Goal: Use online tool/utility

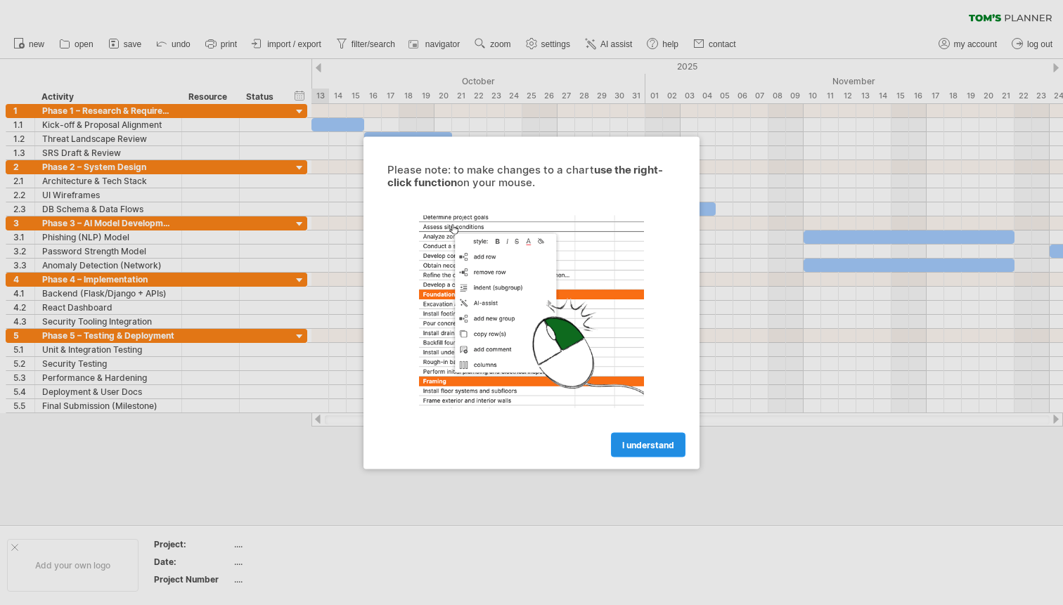
click at [627, 439] on link "I understand" at bounding box center [648, 444] width 75 height 25
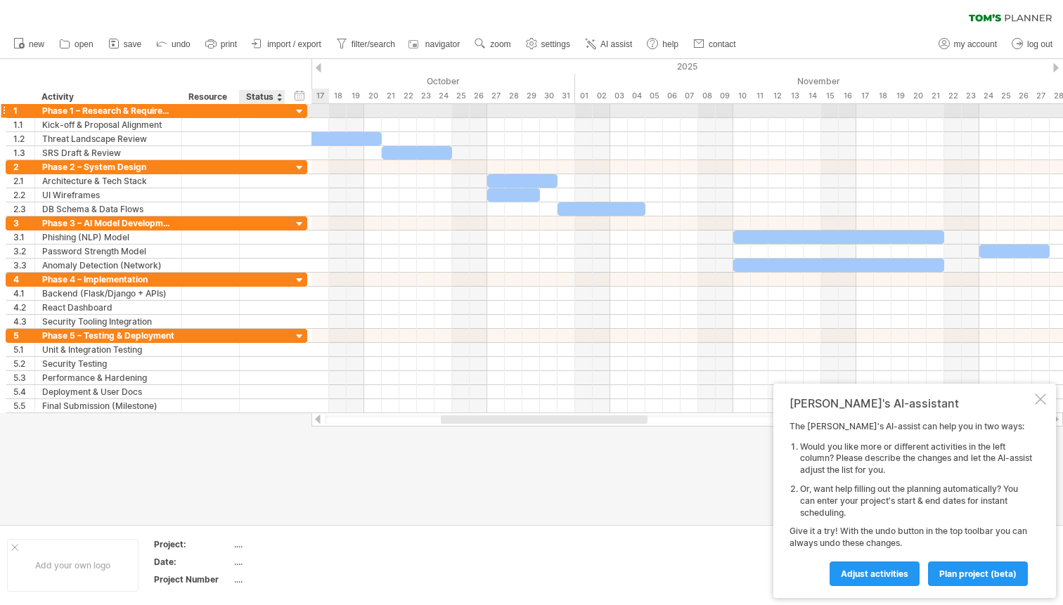
click at [258, 115] on div at bounding box center [262, 110] width 31 height 13
click at [126, 122] on div "Kick-off & Proposal Alignment" at bounding box center [108, 124] width 132 height 13
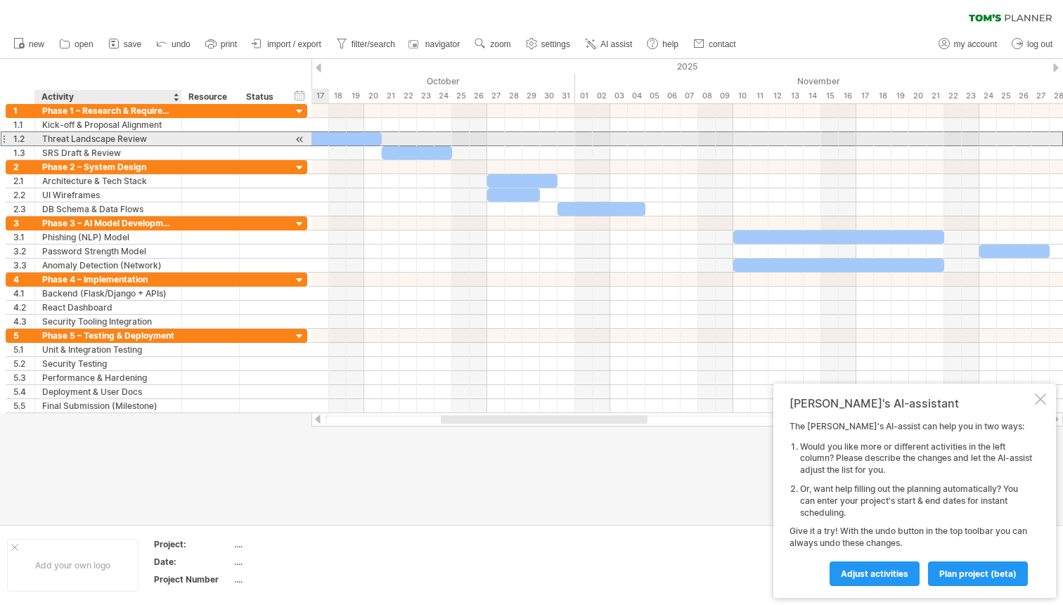
click at [128, 139] on div "Threat Landscape Review" at bounding box center [108, 138] width 132 height 13
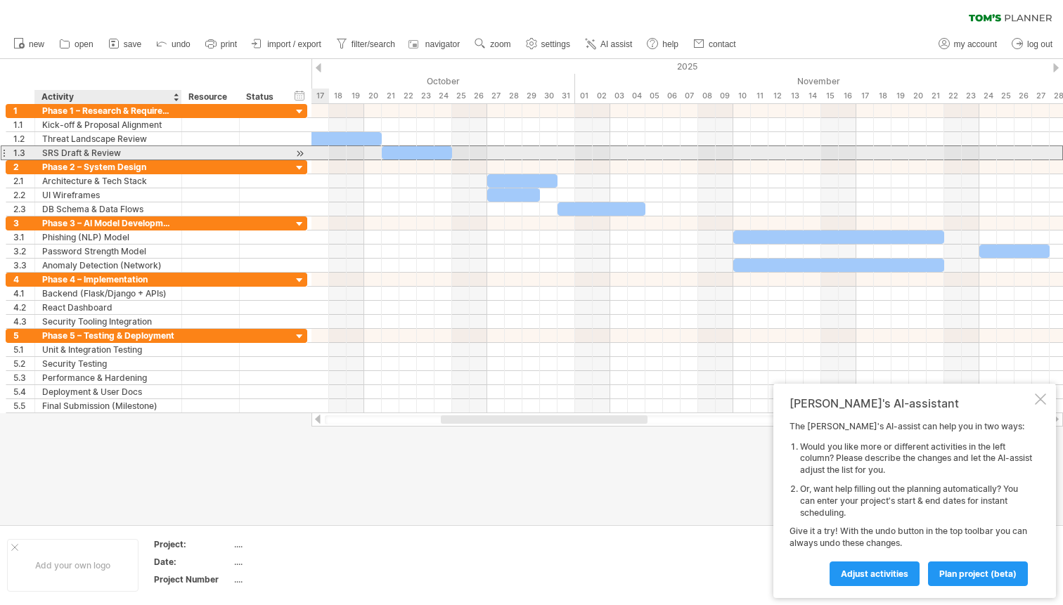
click at [134, 153] on div "SRS Draft & Review" at bounding box center [108, 152] width 132 height 13
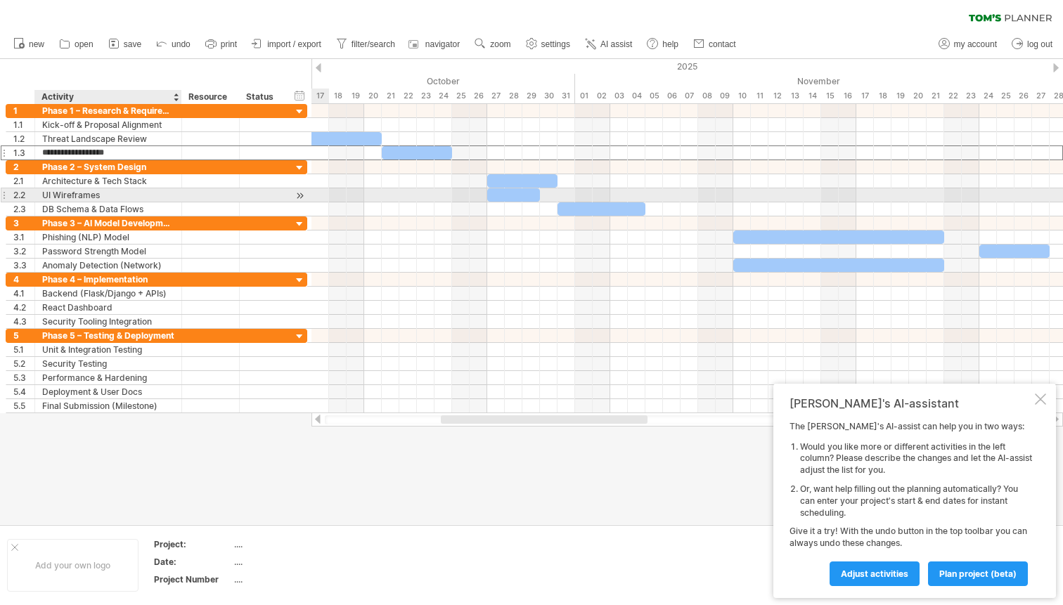
click at [138, 191] on div "UI Wireframes" at bounding box center [108, 194] width 132 height 13
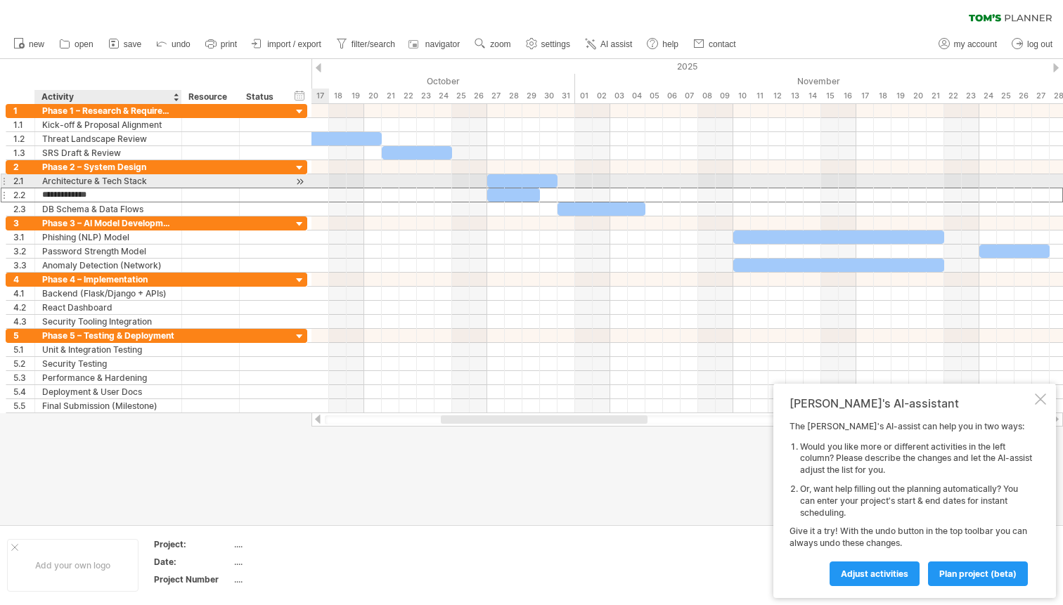
click at [141, 181] on div "Architecture & Tech Stack" at bounding box center [108, 180] width 132 height 13
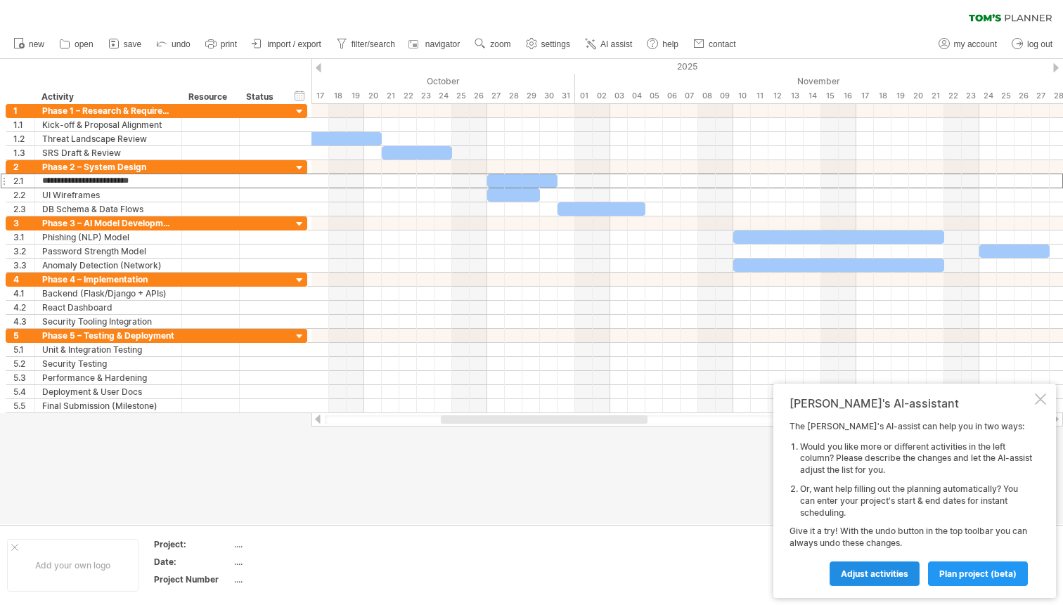
click at [893, 570] on span "Adjust activities" at bounding box center [875, 574] width 68 height 11
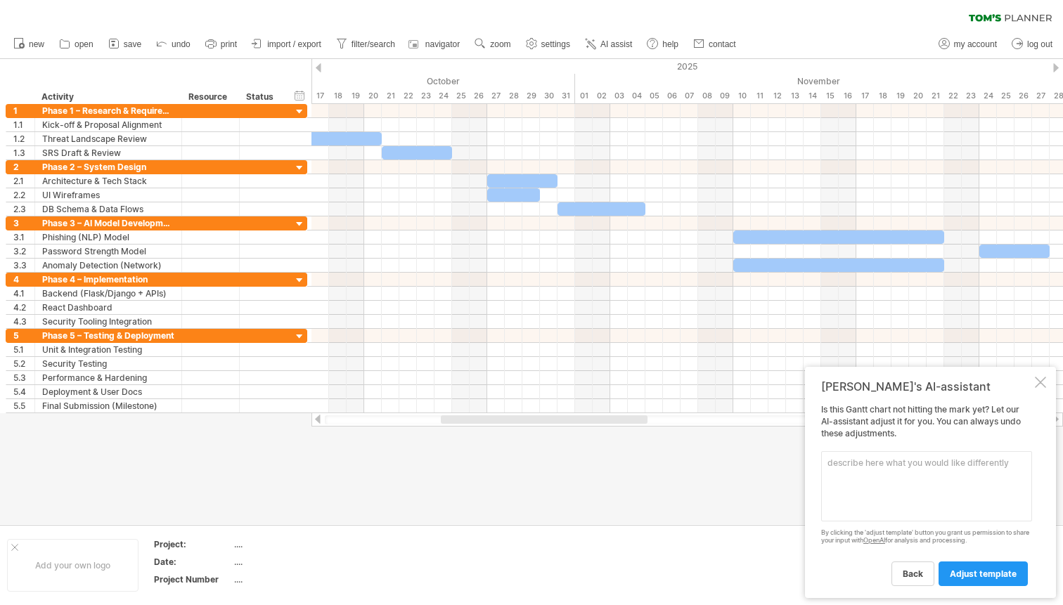
click at [903, 489] on textarea at bounding box center [926, 486] width 211 height 70
click at [1037, 385] on div at bounding box center [1040, 382] width 11 height 11
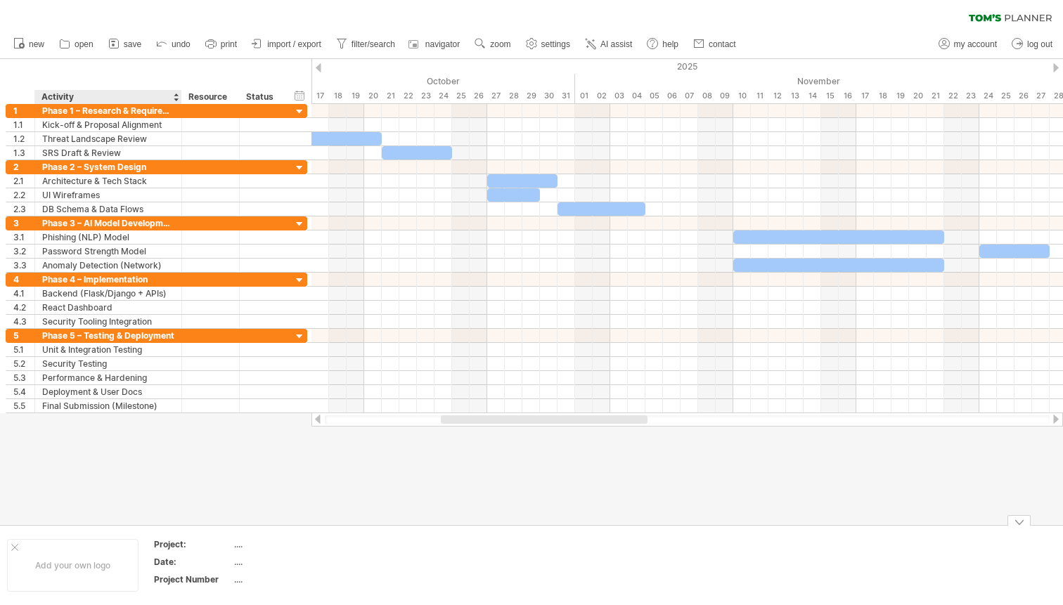
click at [165, 539] on div "Project:" at bounding box center [192, 545] width 77 height 12
click at [216, 548] on input "********" at bounding box center [190, 545] width 72 height 12
click at [292, 520] on div at bounding box center [531, 292] width 1063 height 466
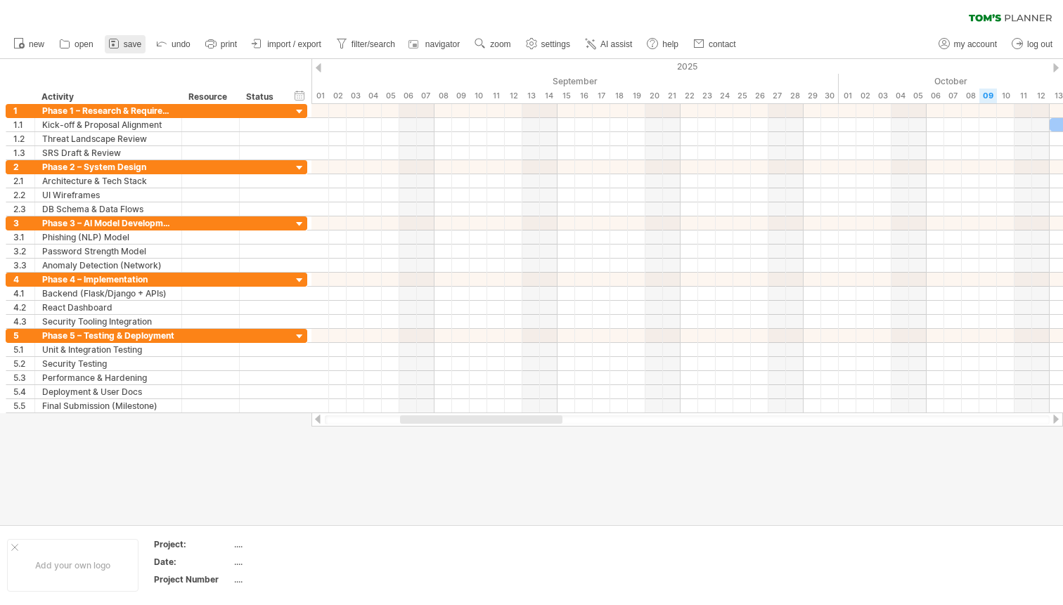
click at [131, 39] on span "save" at bounding box center [133, 44] width 18 height 10
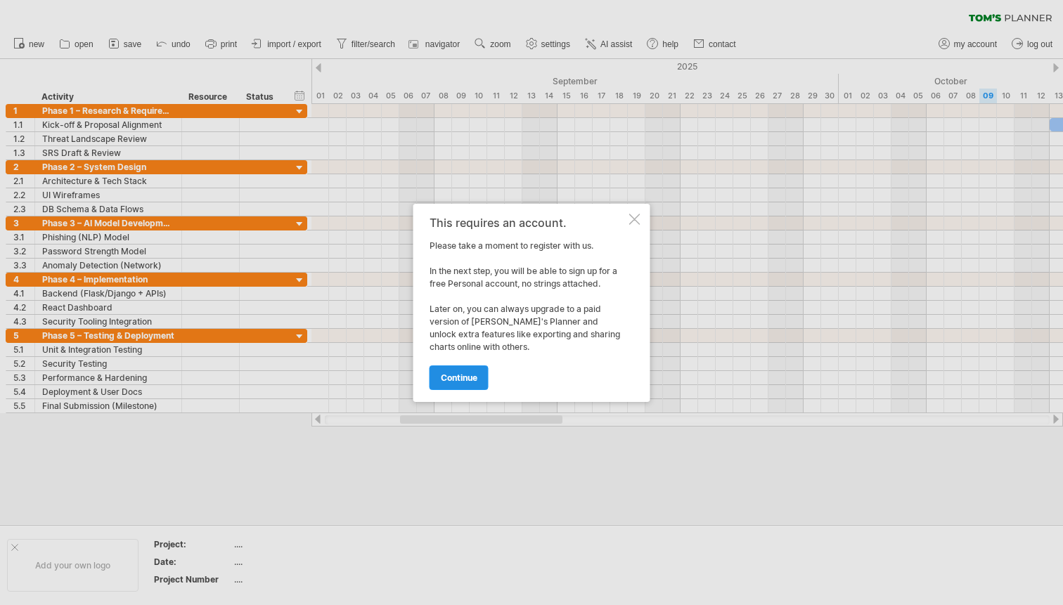
click at [463, 373] on span "continue" at bounding box center [459, 378] width 37 height 11
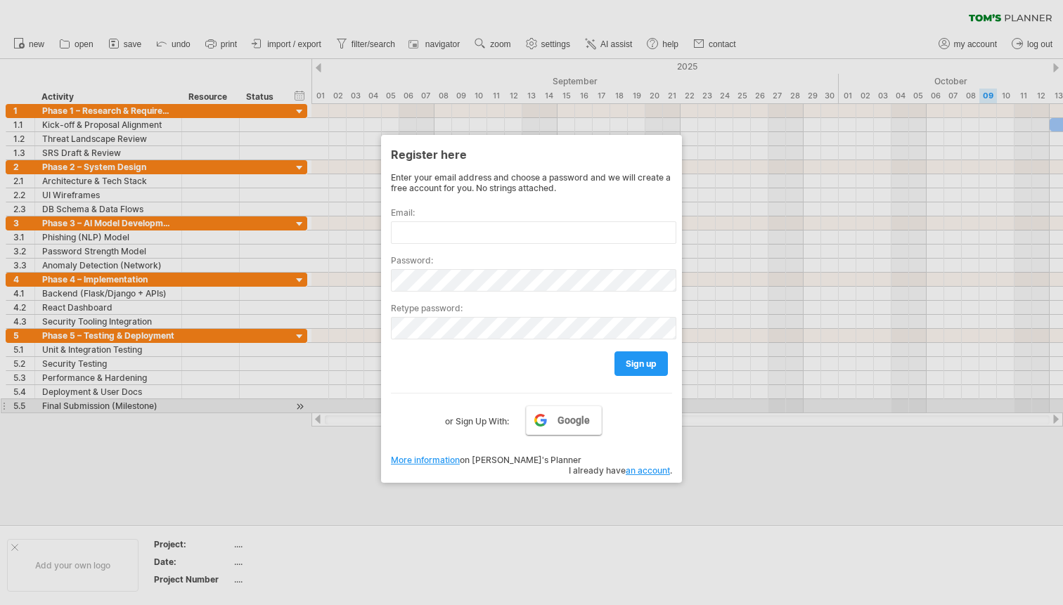
click at [546, 413] on link "Google" at bounding box center [564, 421] width 76 height 30
